Goal: Communication & Community: Ask a question

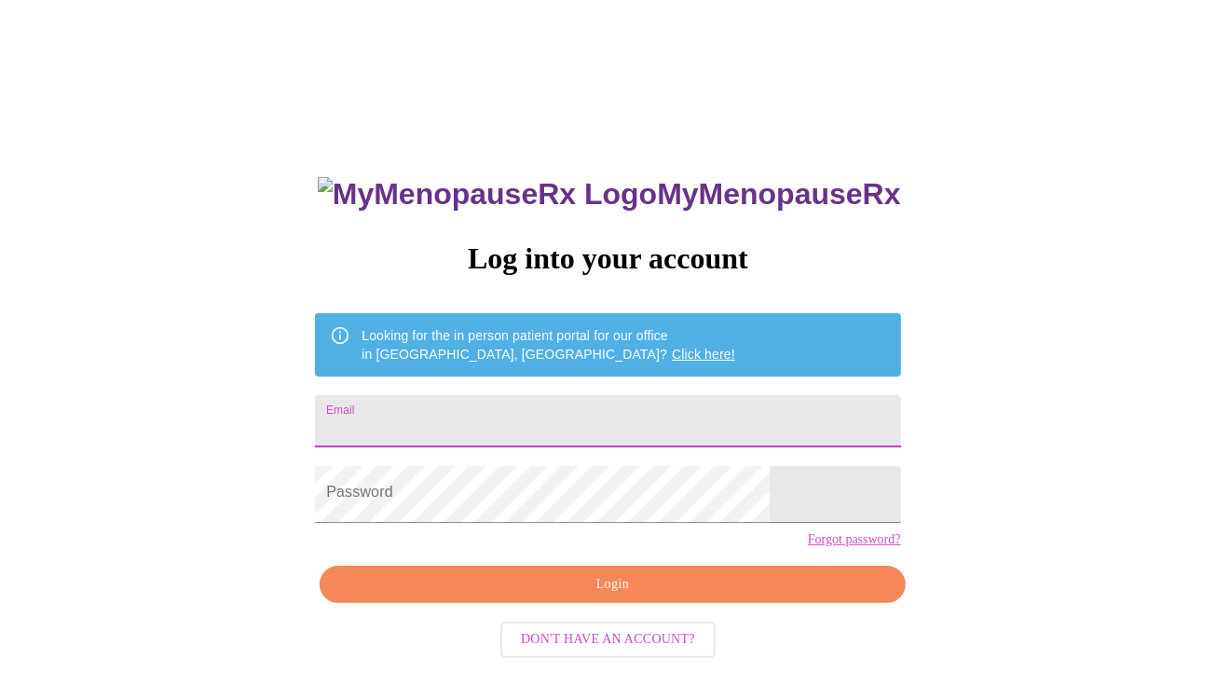
click at [595, 433] on input "Email" at bounding box center [607, 421] width 585 height 52
click at [678, 432] on input "[EMAIL_ADDRESS][DOMAIN_NAME]" at bounding box center [607, 421] width 585 height 52
type input "[EMAIL_ADDRESS][DOMAIN_NAME]"
click at [594, 596] on span "Login" at bounding box center [612, 584] width 542 height 23
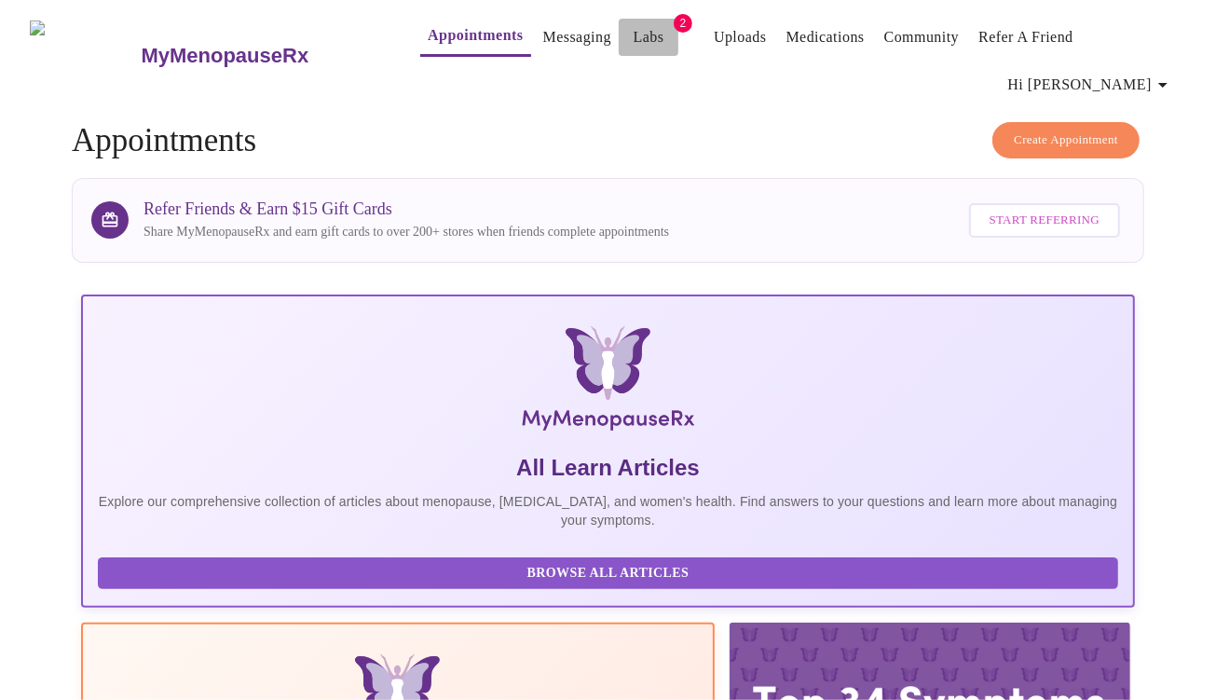
click at [634, 38] on link "Labs" at bounding box center [649, 37] width 31 height 26
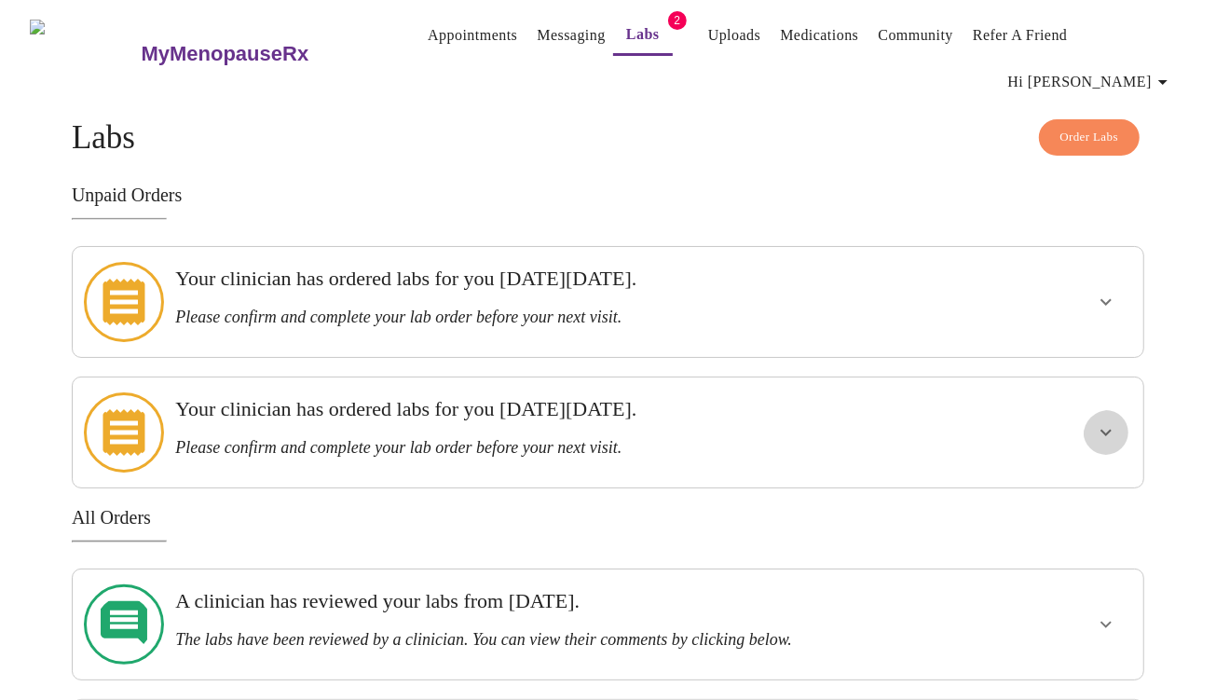
click at [1103, 430] on icon "show more" at bounding box center [1106, 433] width 11 height 7
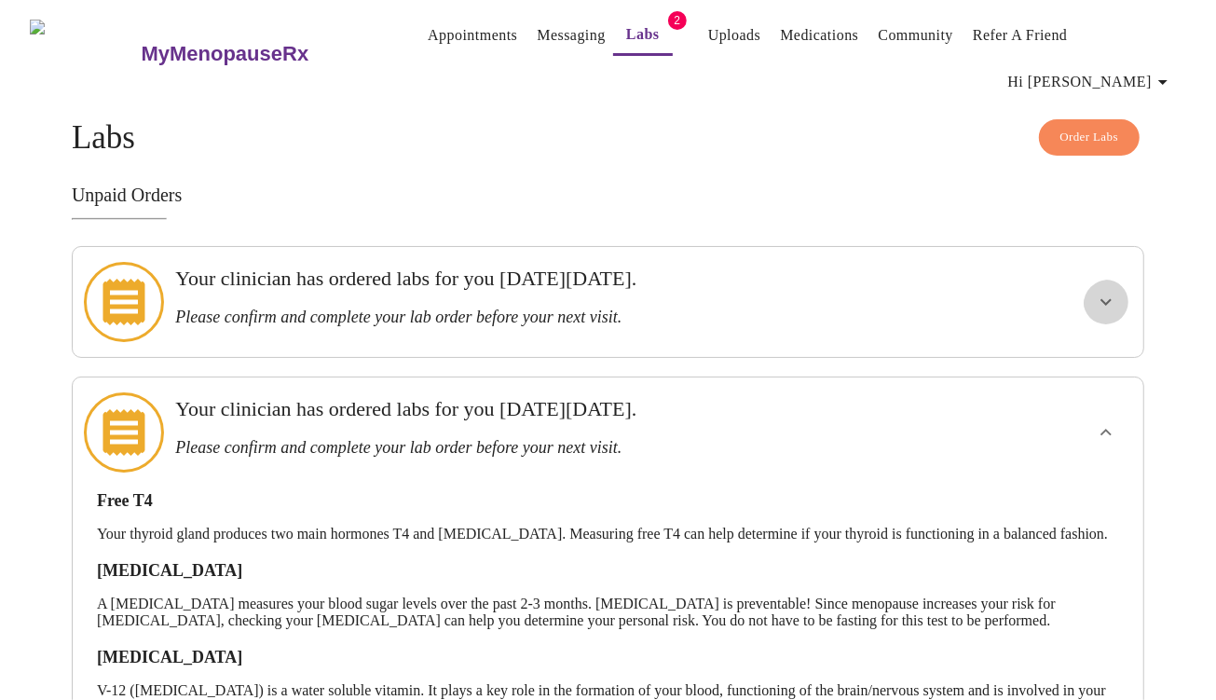
click at [1110, 291] on icon "show more" at bounding box center [1106, 302] width 22 height 22
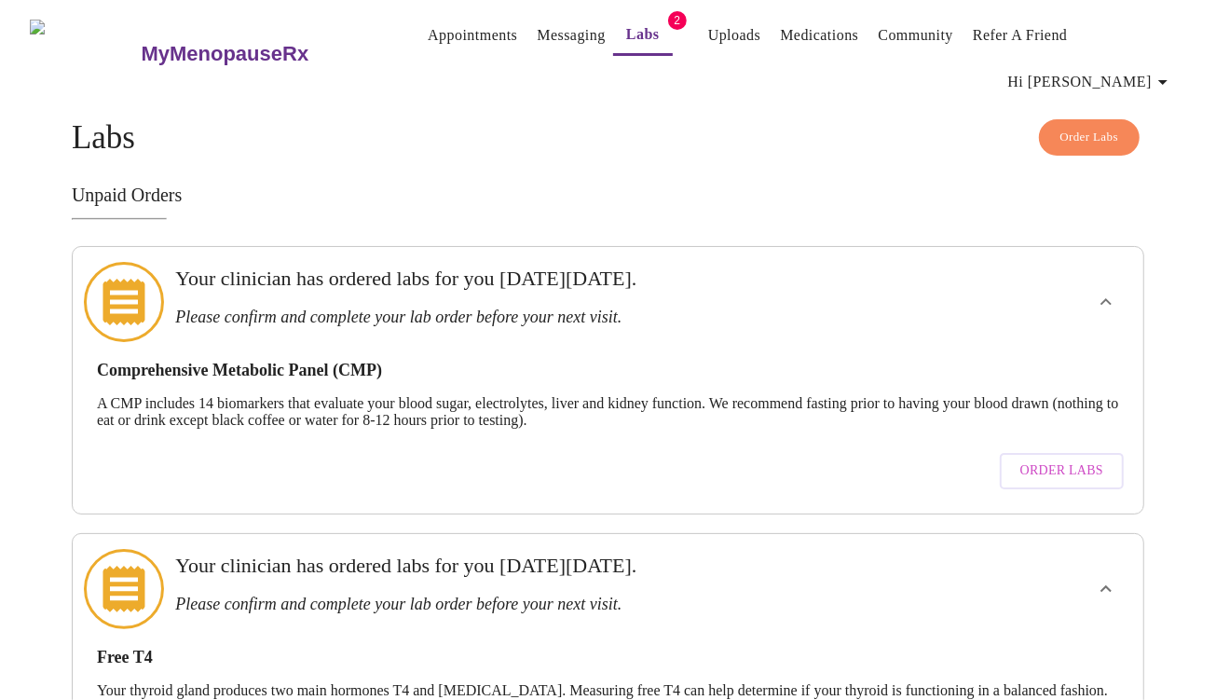
click at [428, 37] on link "Appointments" at bounding box center [472, 35] width 89 height 26
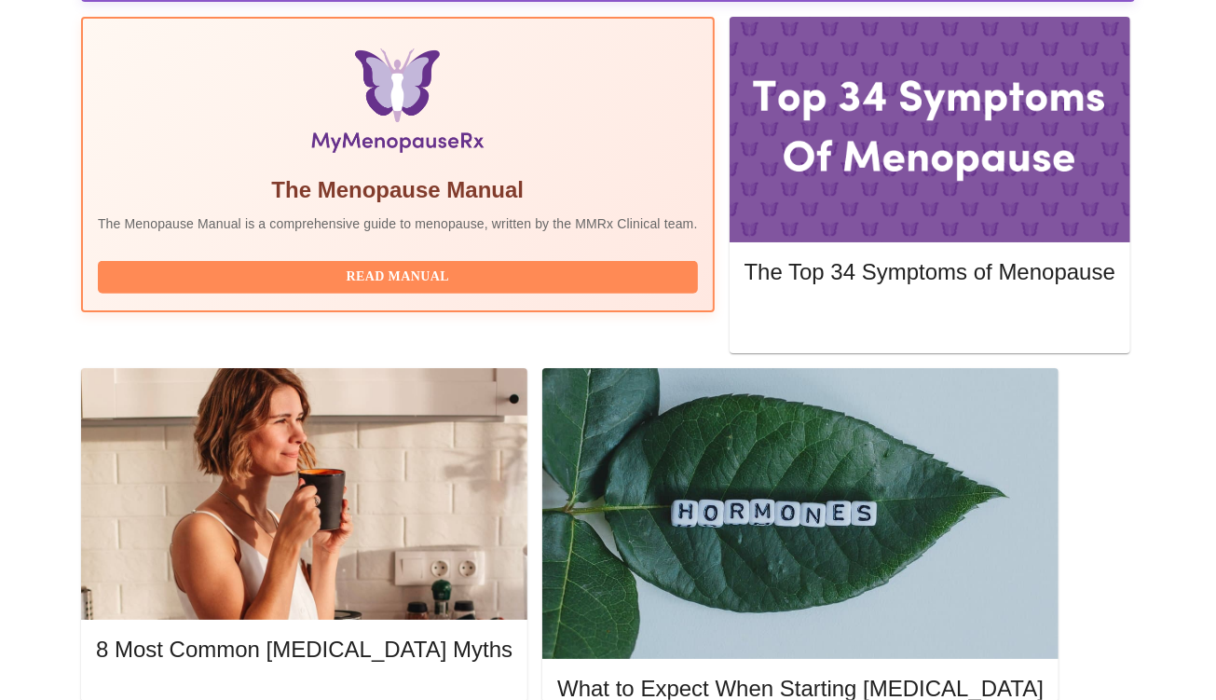
scroll to position [775, 0]
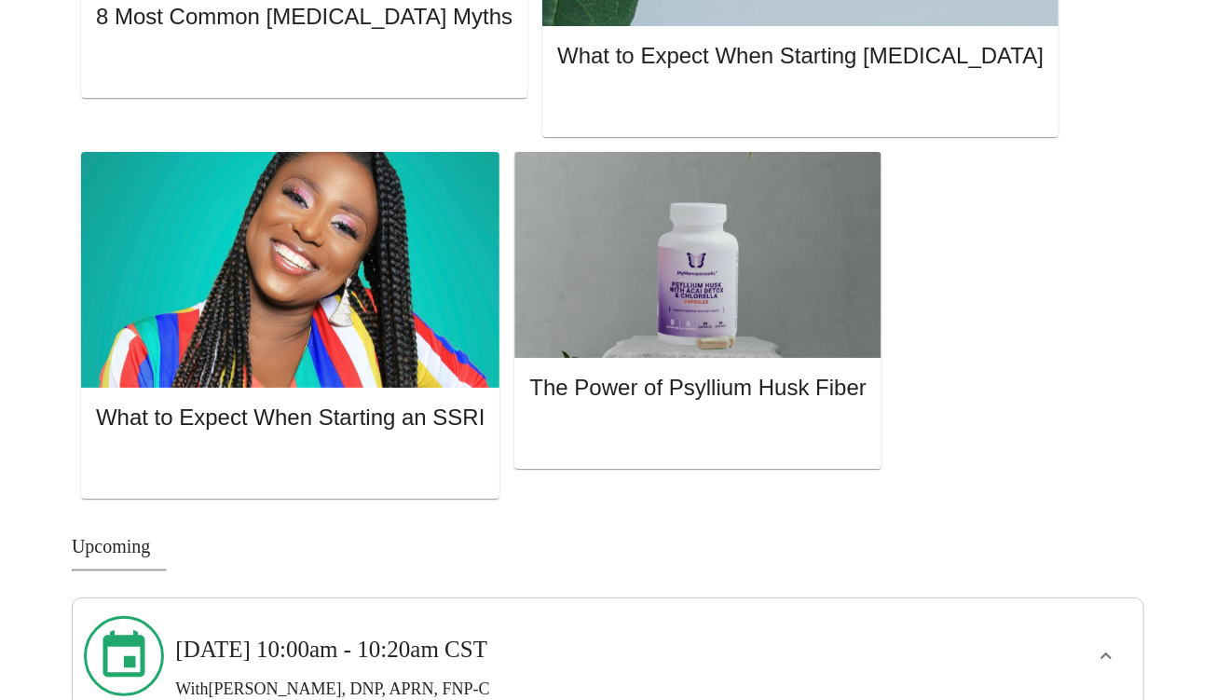
scroll to position [962, 0]
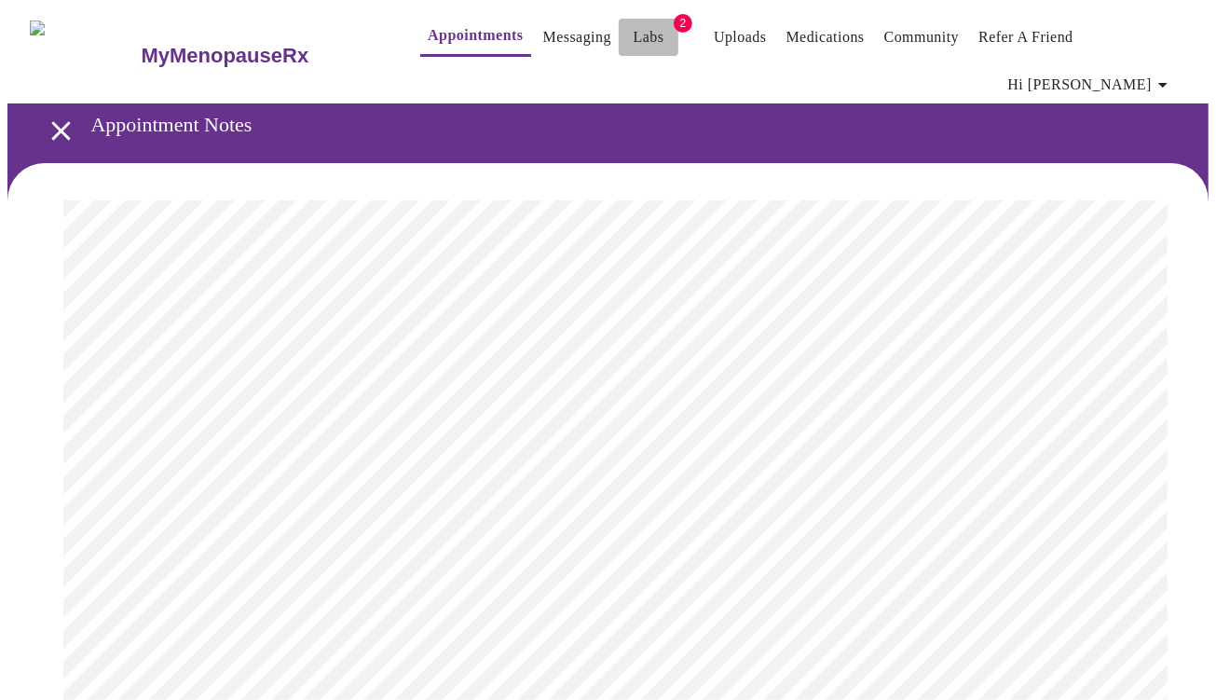
click at [634, 37] on link "Labs" at bounding box center [649, 37] width 31 height 26
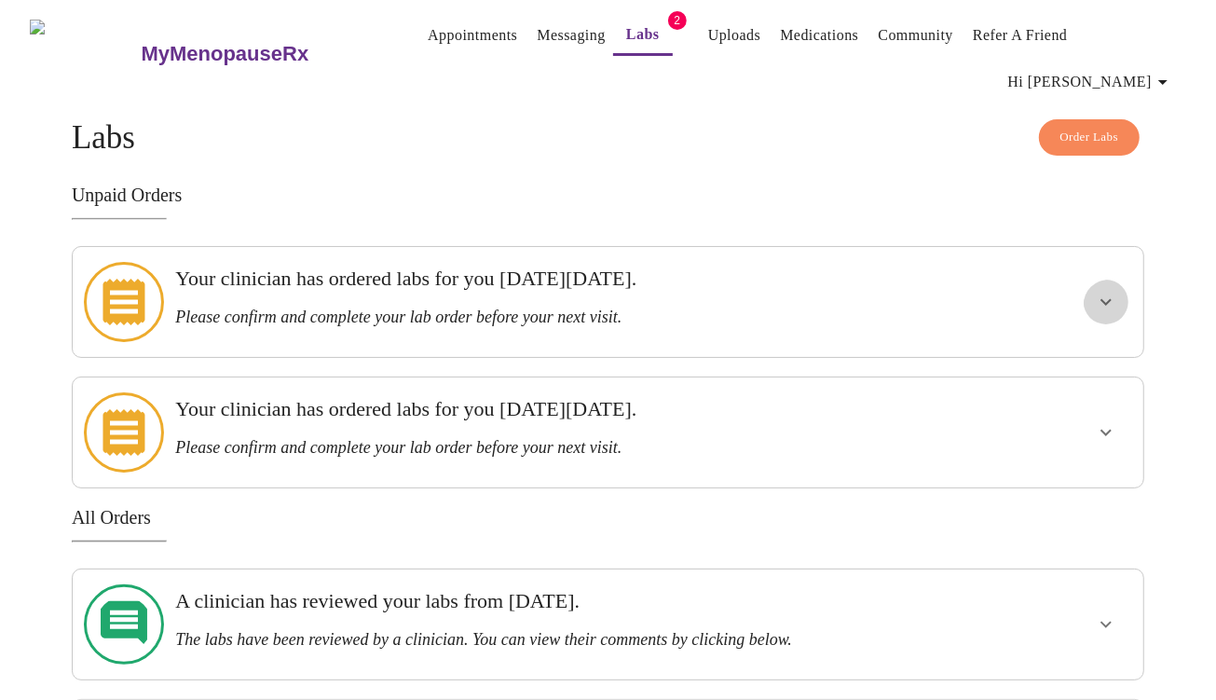
click at [1105, 299] on icon "show more" at bounding box center [1106, 302] width 11 height 7
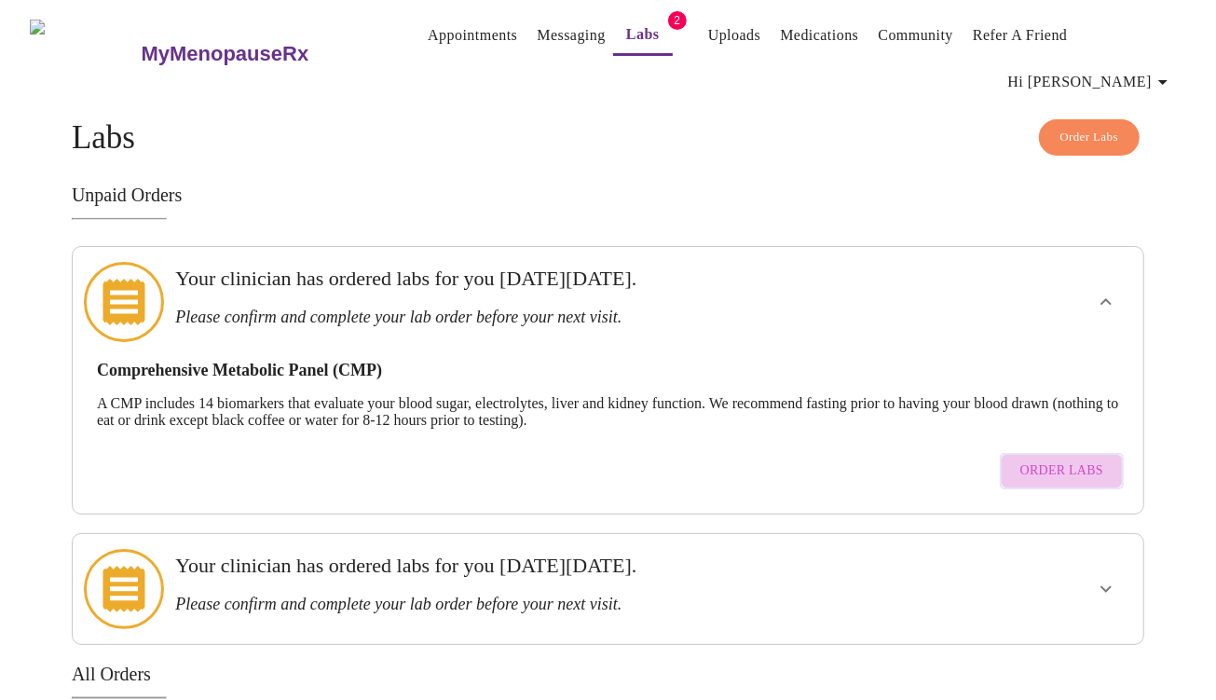
click at [1056, 459] on span "Order Labs" at bounding box center [1062, 470] width 83 height 23
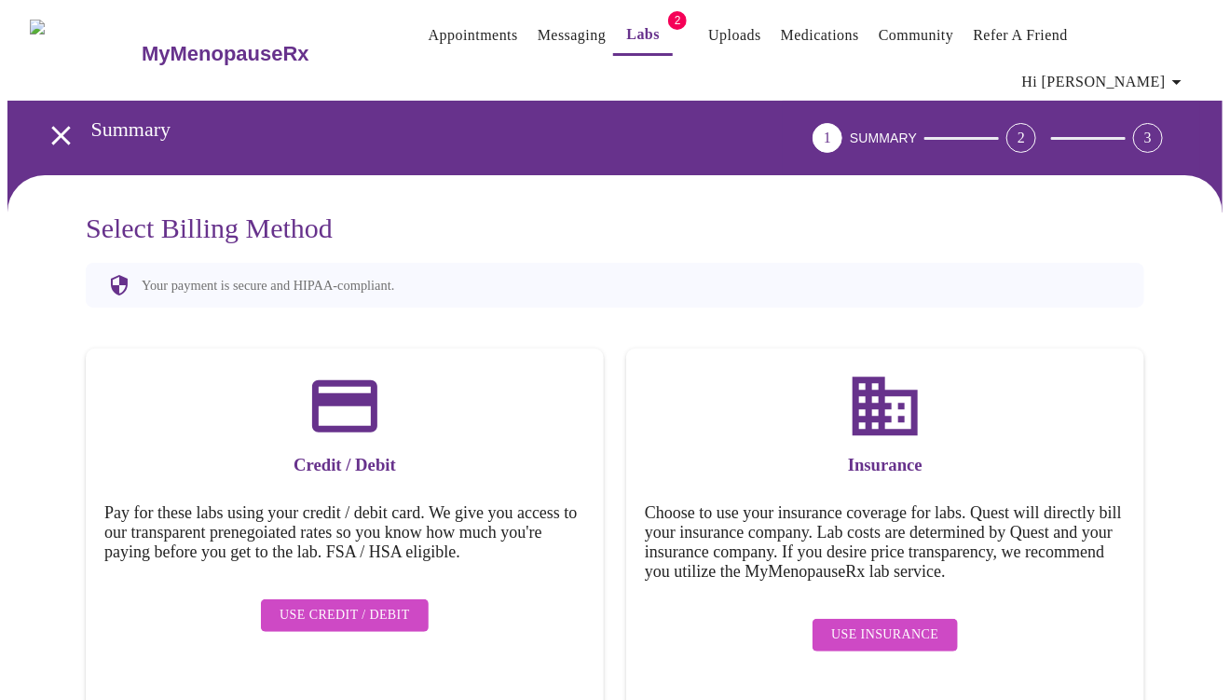
click at [890, 636] on span "Use Insurance" at bounding box center [884, 634] width 107 height 23
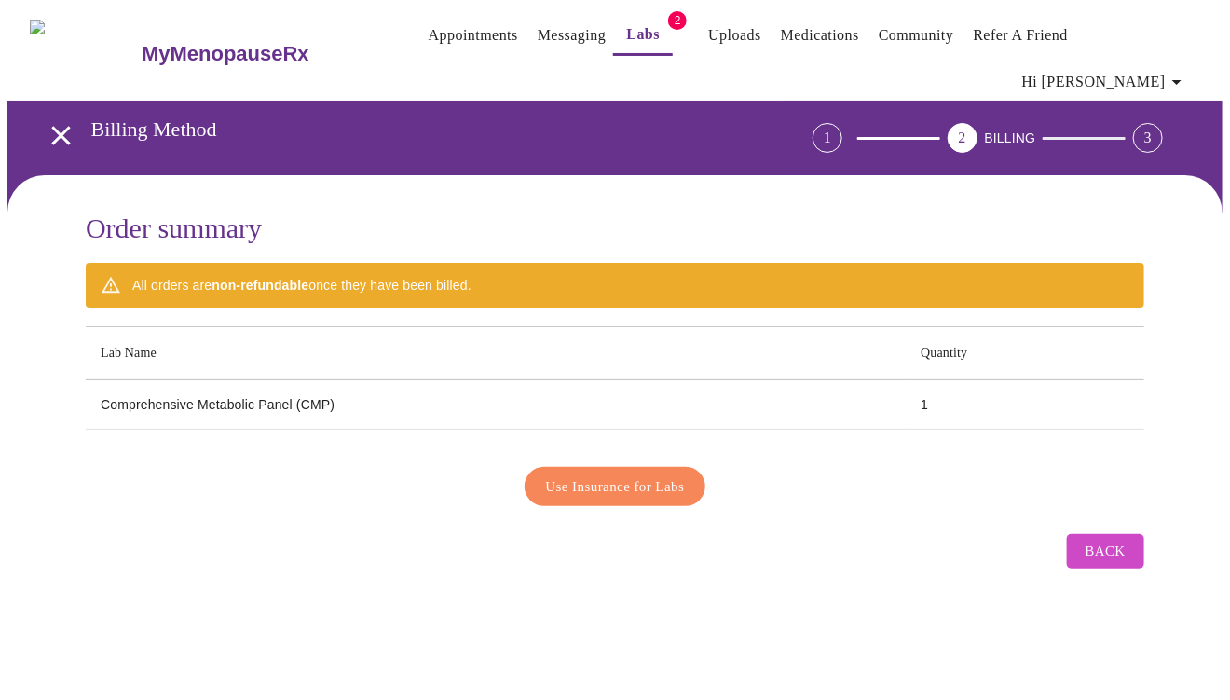
click at [645, 474] on span "Use Insurance for Labs" at bounding box center [615, 486] width 139 height 24
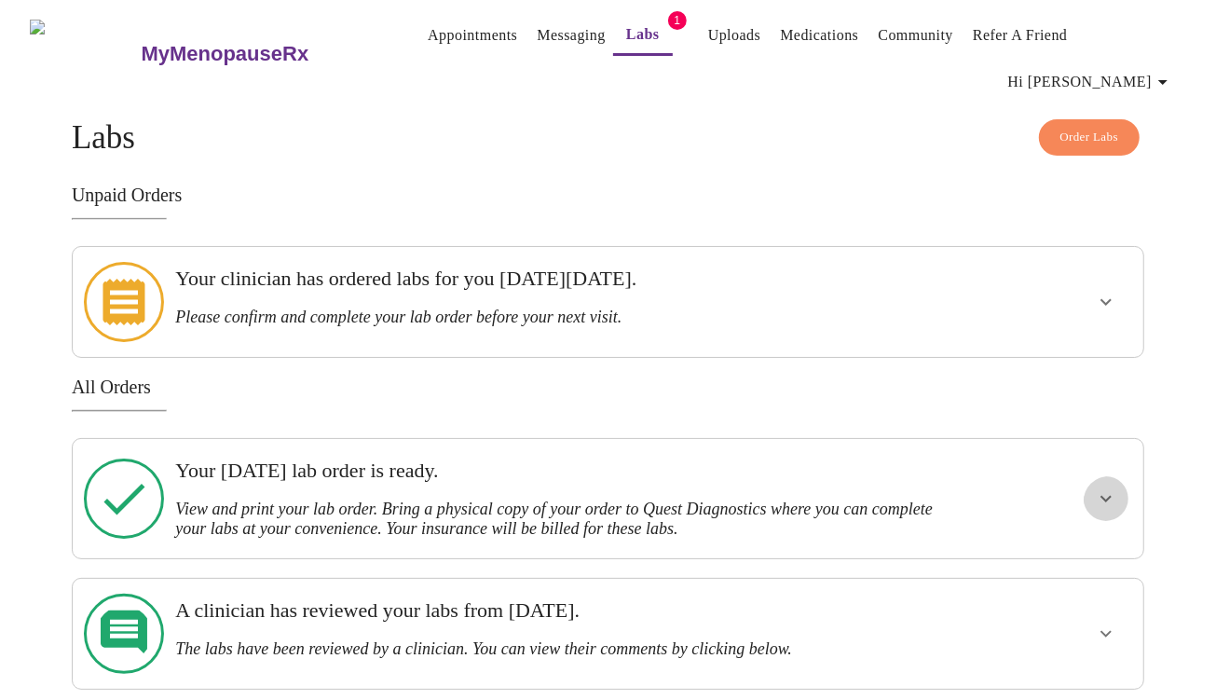
click at [1101, 487] on icon "show more" at bounding box center [1106, 498] width 22 height 22
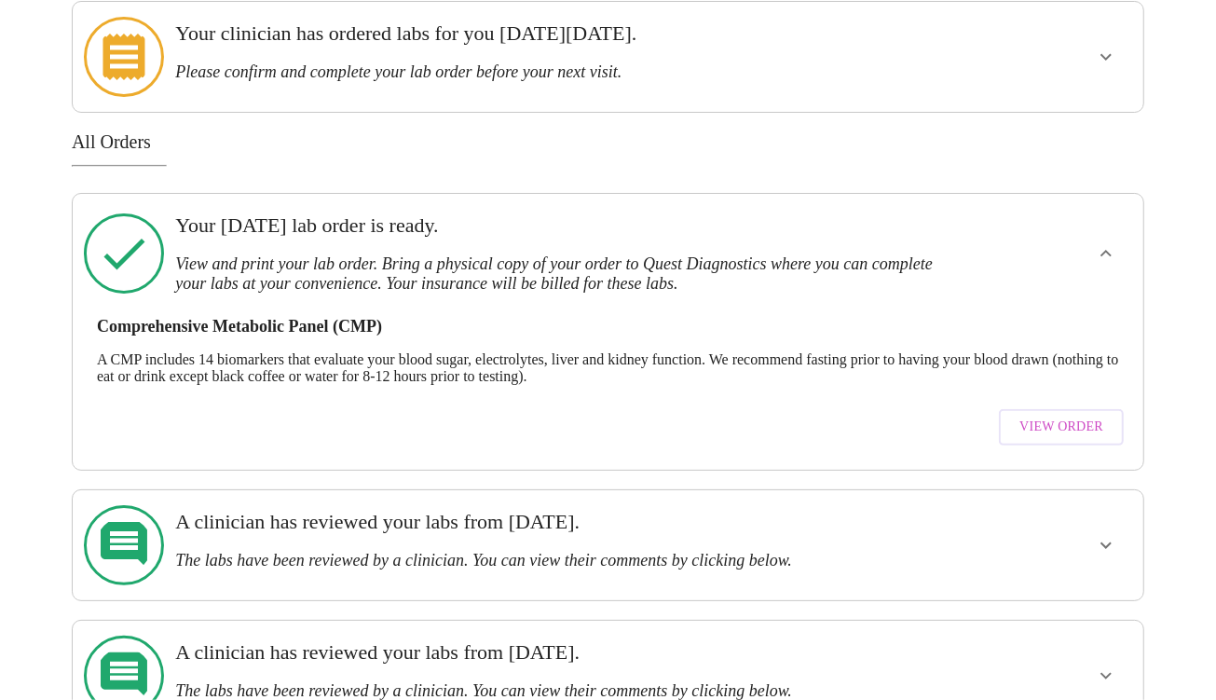
scroll to position [280, 0]
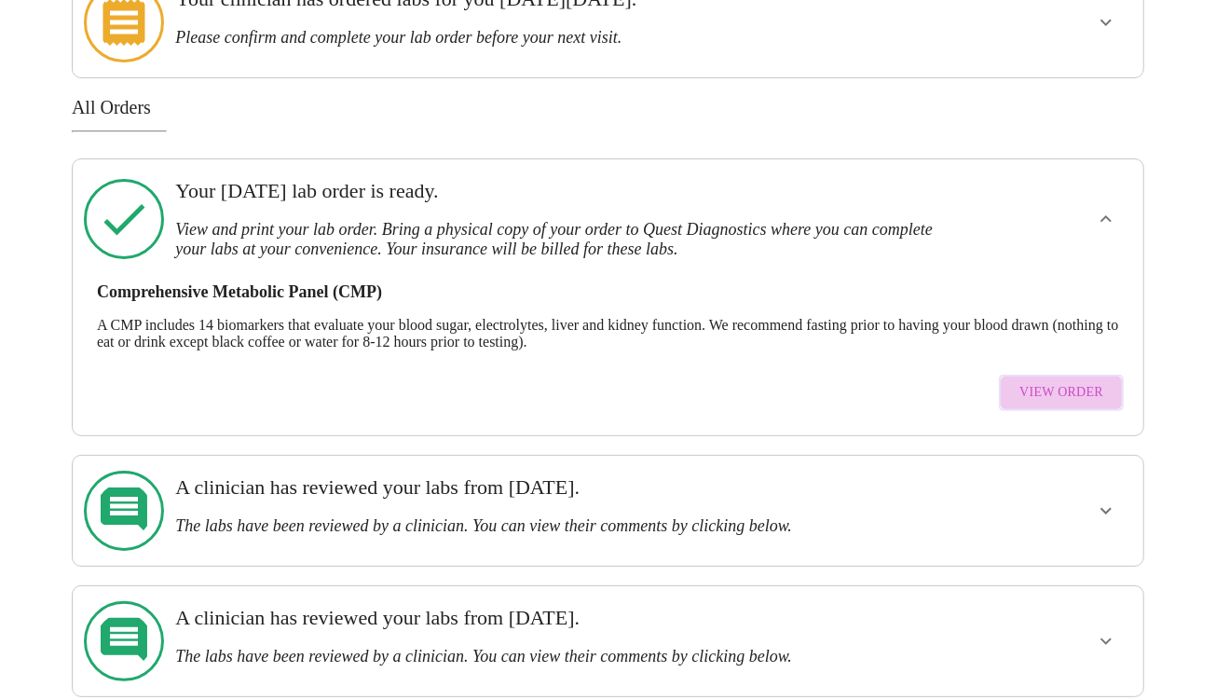
click at [1081, 381] on span "View Order" at bounding box center [1062, 392] width 84 height 23
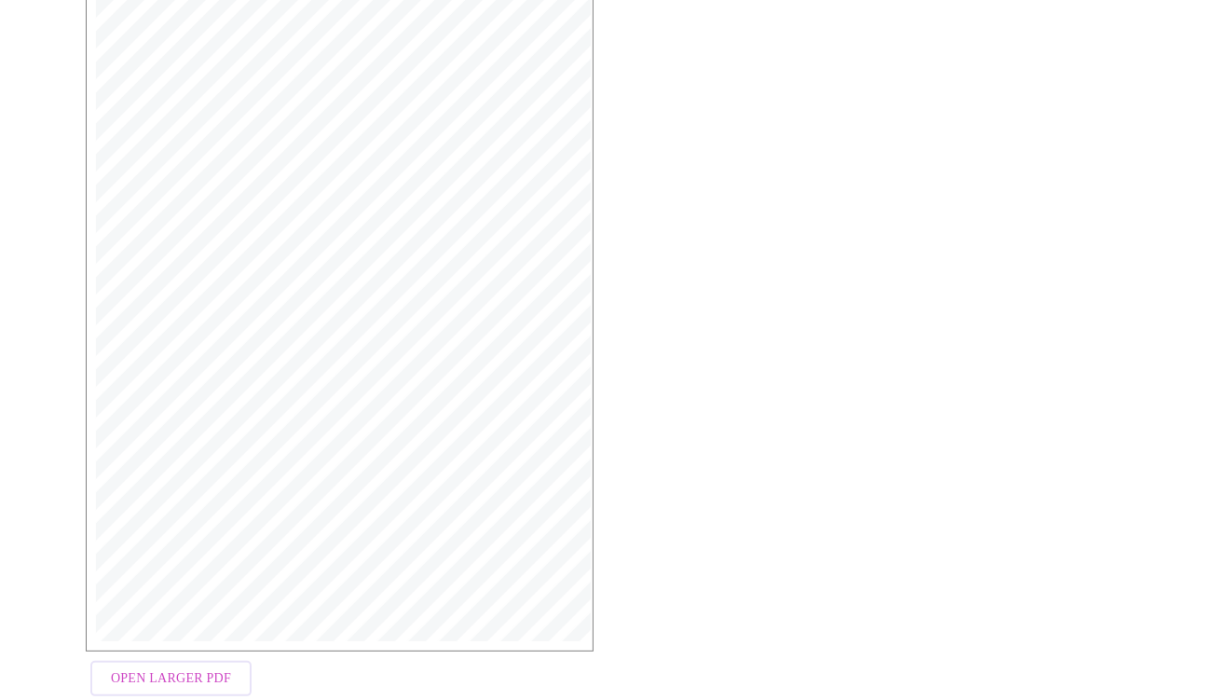
scroll to position [432, 0]
click at [129, 635] on span "Open Larger PDF" at bounding box center [171, 628] width 120 height 23
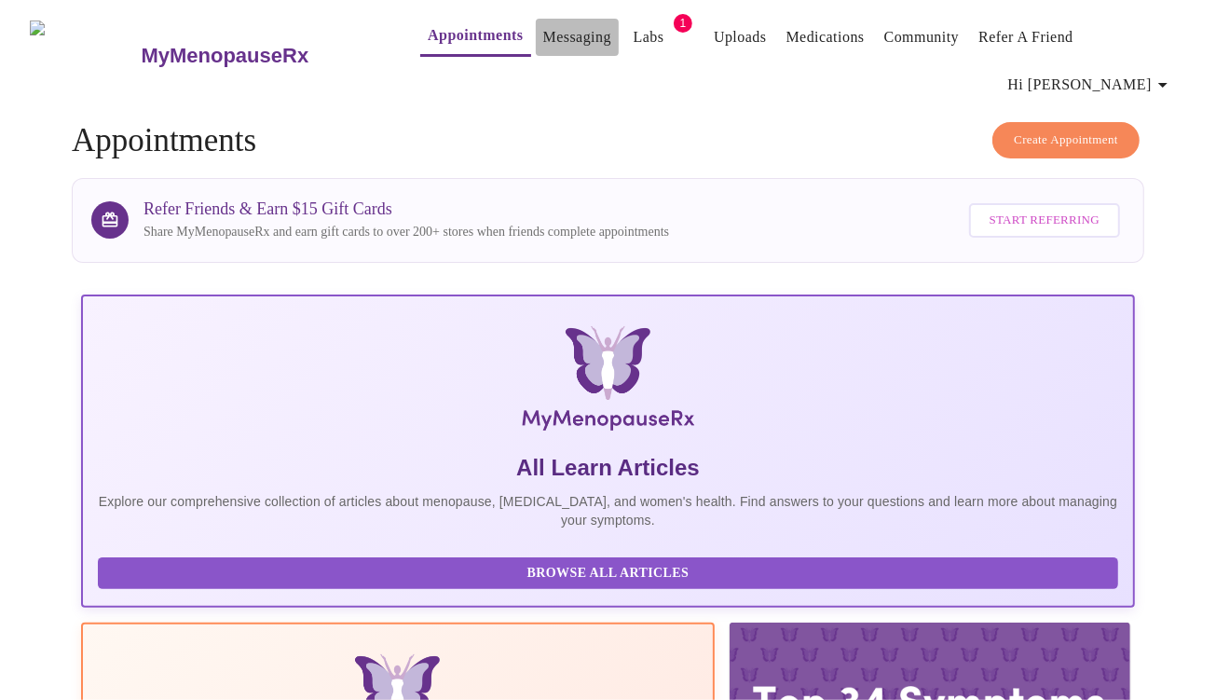
click at [543, 35] on link "Messaging" at bounding box center [577, 37] width 68 height 26
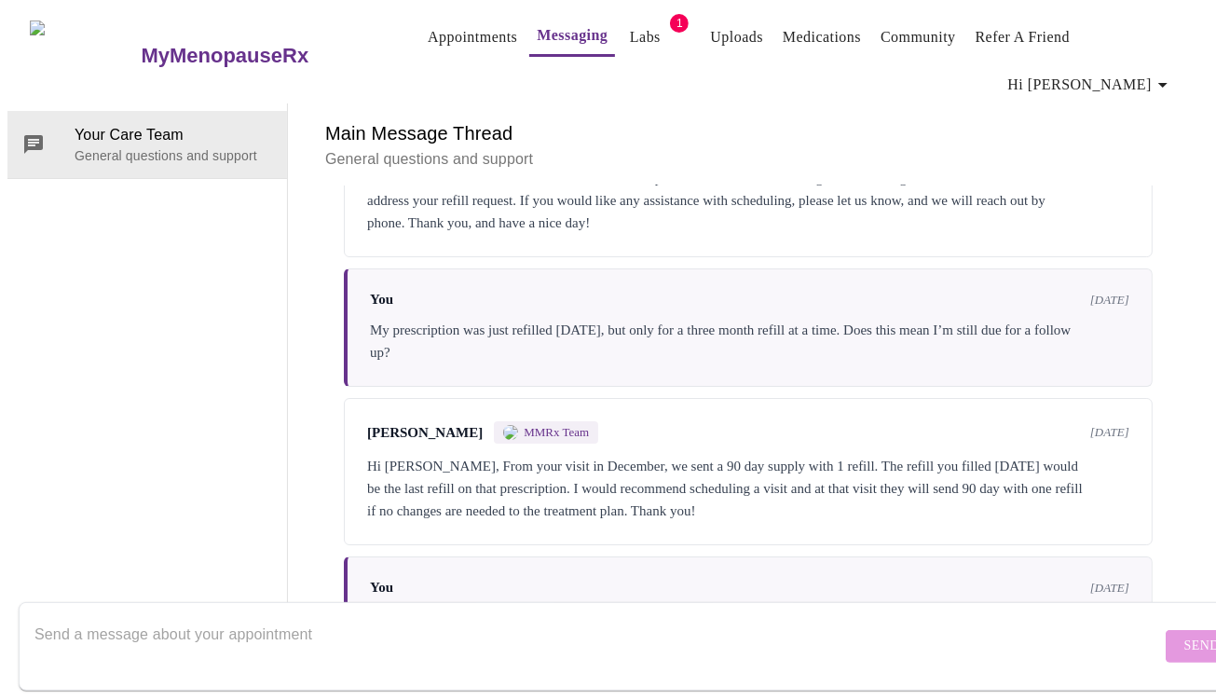
scroll to position [4538, 0]
click at [74, 620] on textarea "Send a message about your appointment" at bounding box center [597, 646] width 1127 height 60
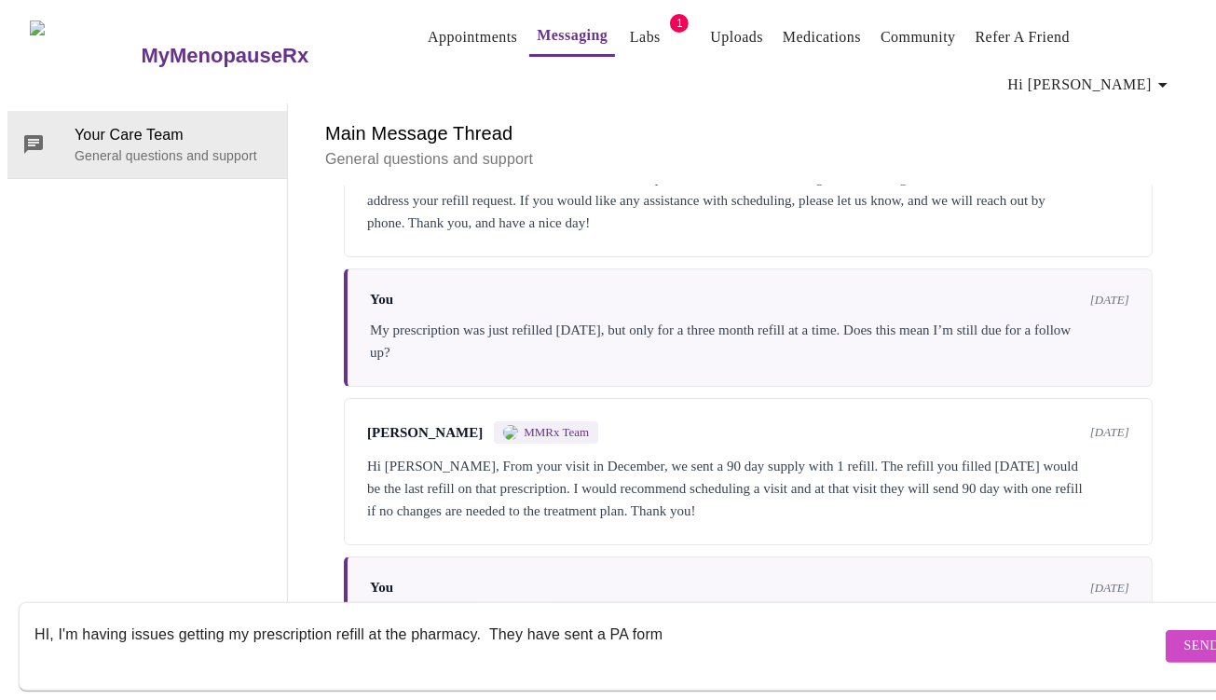
click at [365, 616] on textarea "HI, I'm having issues getting my prescription refill at the pharmacy. They have…" at bounding box center [597, 646] width 1127 height 60
click at [692, 616] on textarea "HI, I'm having issues getting my prescription refilled at the pharmacy. They ha…" at bounding box center [597, 646] width 1127 height 60
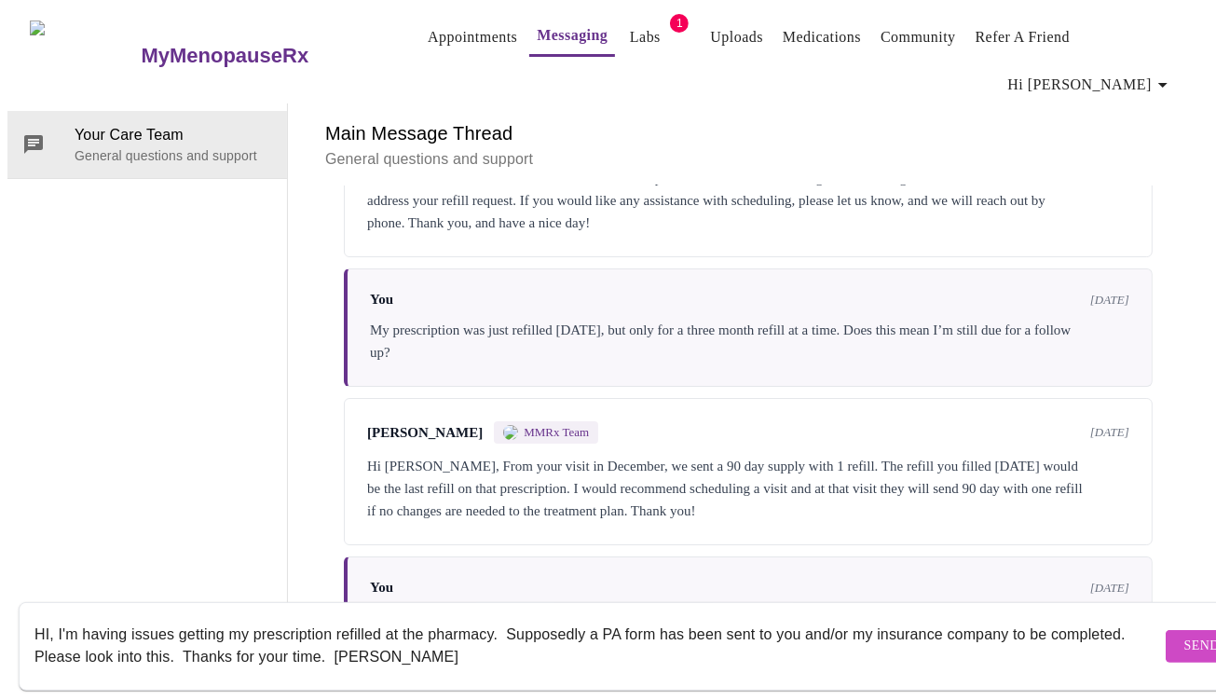
type textarea "HI, I'm having issues getting my prescription refilled at the pharmacy. Suppose…"
click at [1185, 635] on span "Send" at bounding box center [1202, 646] width 35 height 23
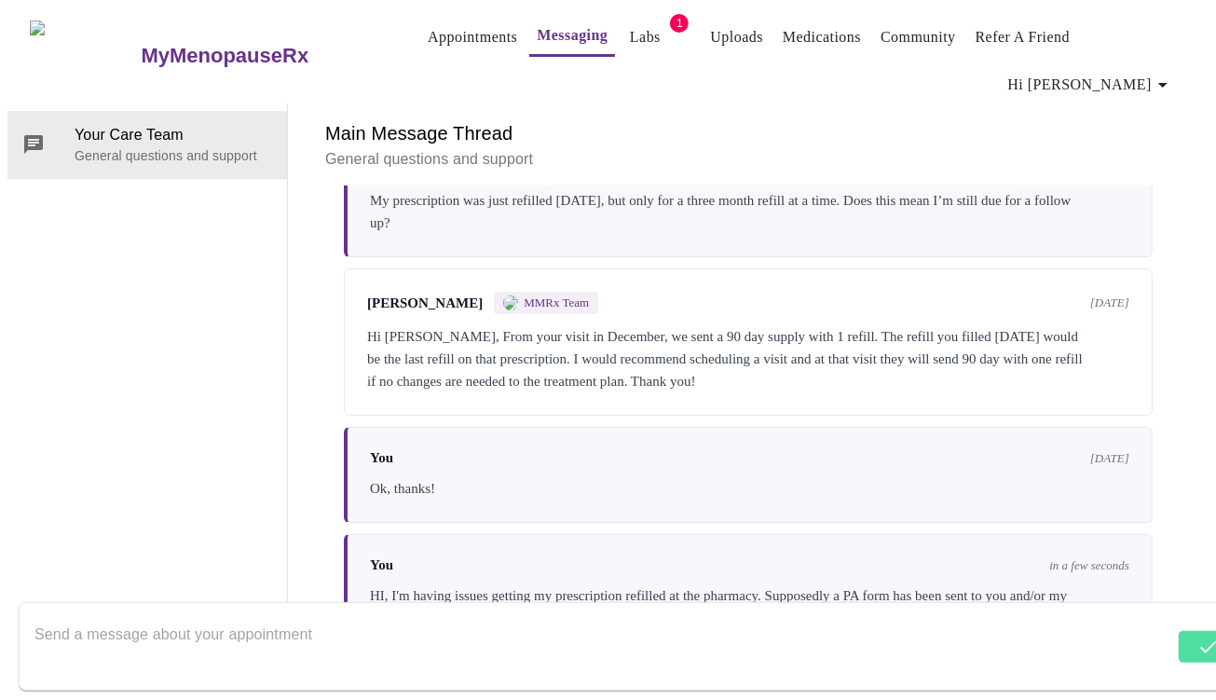
scroll to position [4672, 0]
